Goal: Information Seeking & Learning: Learn about a topic

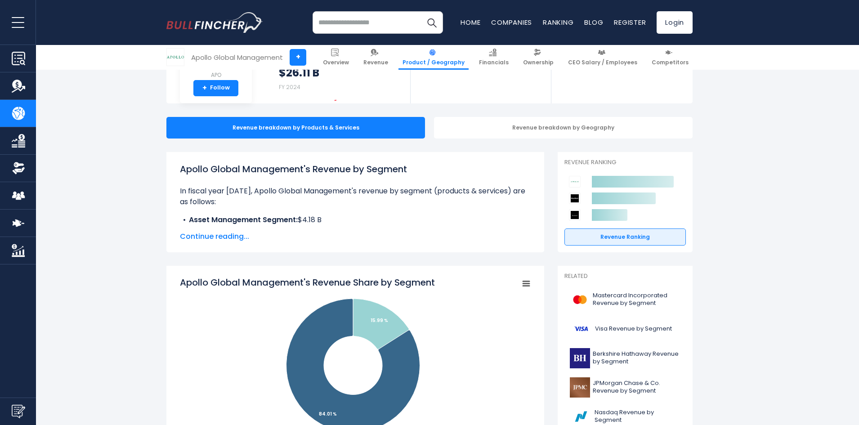
scroll to position [180, 0]
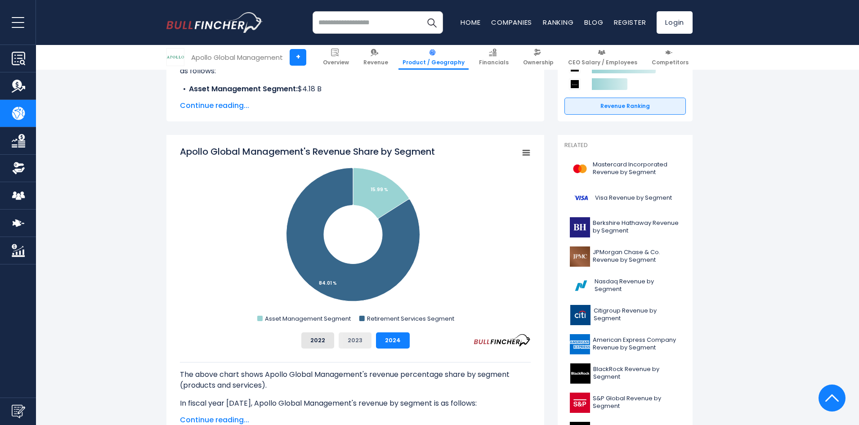
click at [355, 341] on button "2023" at bounding box center [355, 340] width 33 height 16
click at [331, 341] on button "2022" at bounding box center [317, 340] width 33 height 16
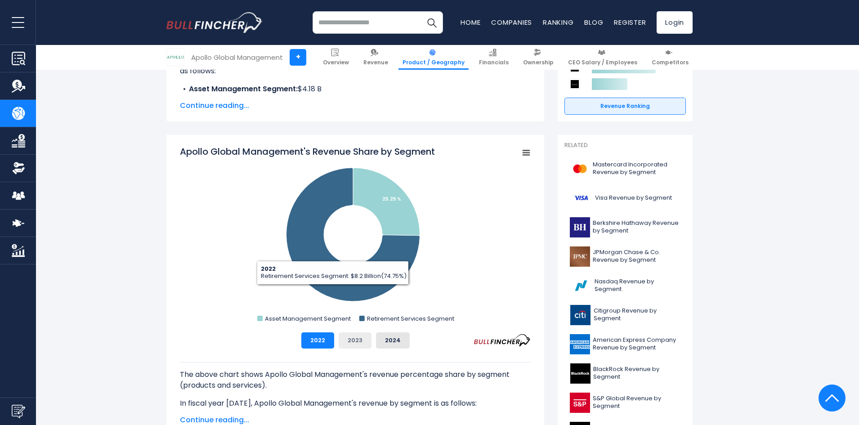
click at [360, 347] on button "2023" at bounding box center [355, 340] width 33 height 16
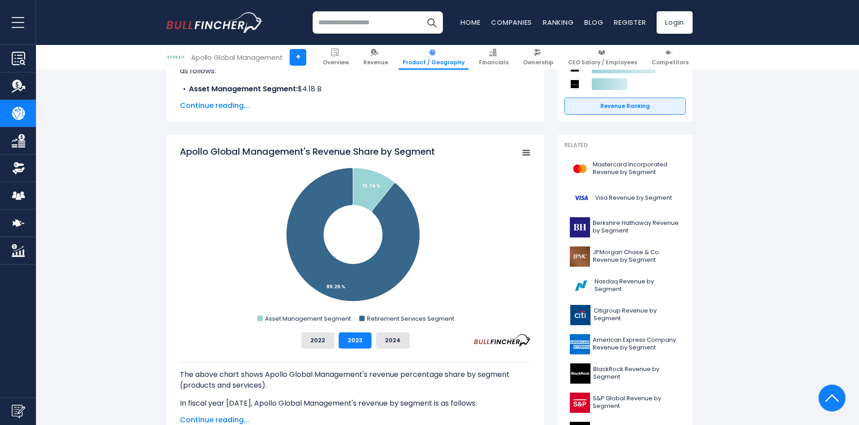
click at [190, 200] on rect "Apollo Global Management's Revenue Share by Segment" at bounding box center [355, 235] width 351 height 180
click at [395, 341] on button "2024" at bounding box center [393, 340] width 34 height 16
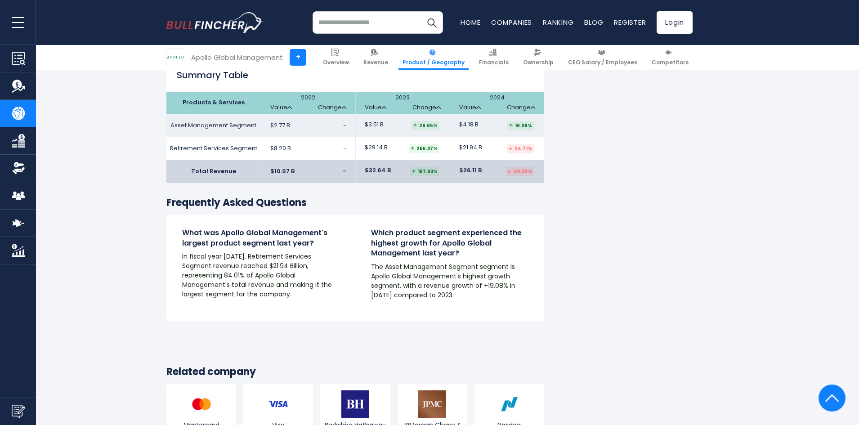
scroll to position [1170, 0]
